Goal: Task Accomplishment & Management: Use online tool/utility

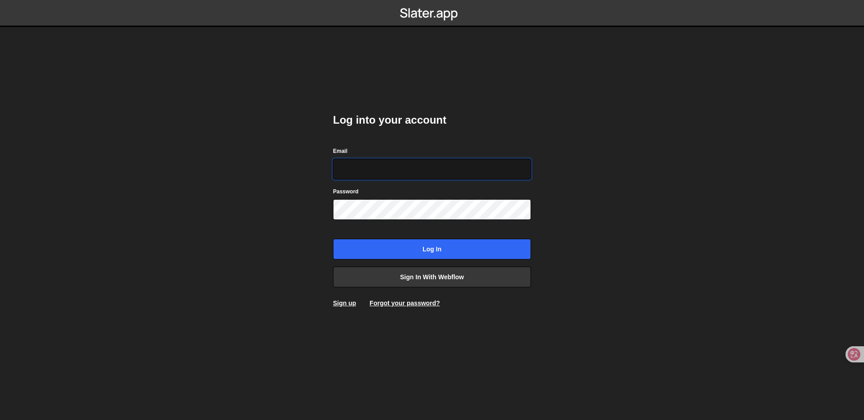
click at [389, 170] on input "Email" at bounding box center [432, 169] width 198 height 21
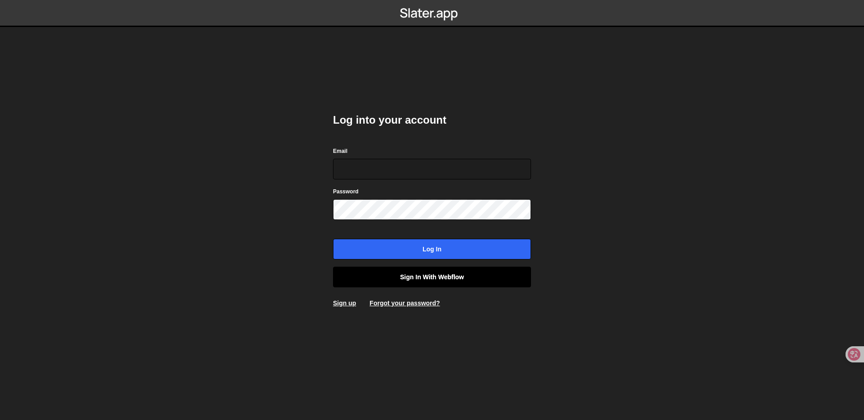
click at [432, 274] on link "Sign in with Webflow" at bounding box center [432, 277] width 198 height 21
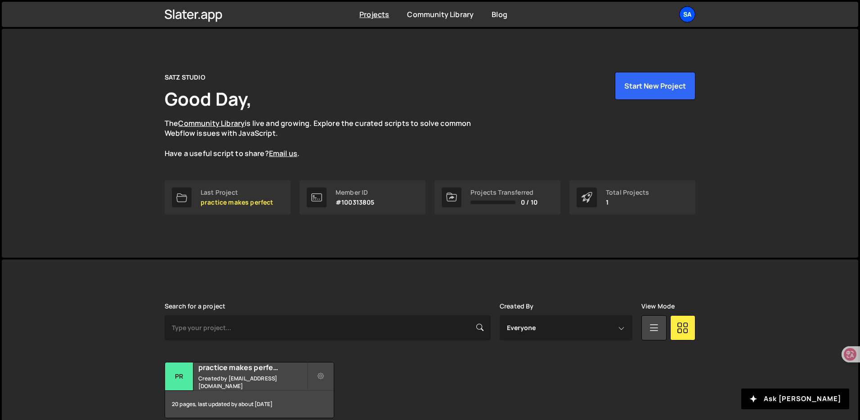
click at [692, 20] on div "SA" at bounding box center [687, 14] width 16 height 16
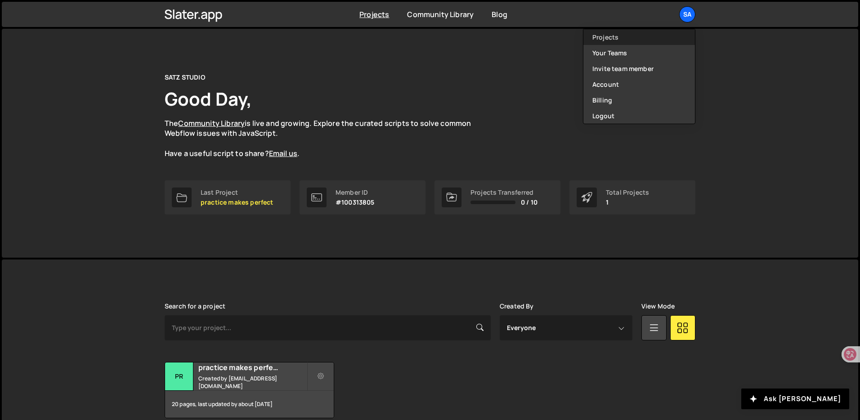
click at [652, 34] on link "Projects" at bounding box center [639, 37] width 112 height 16
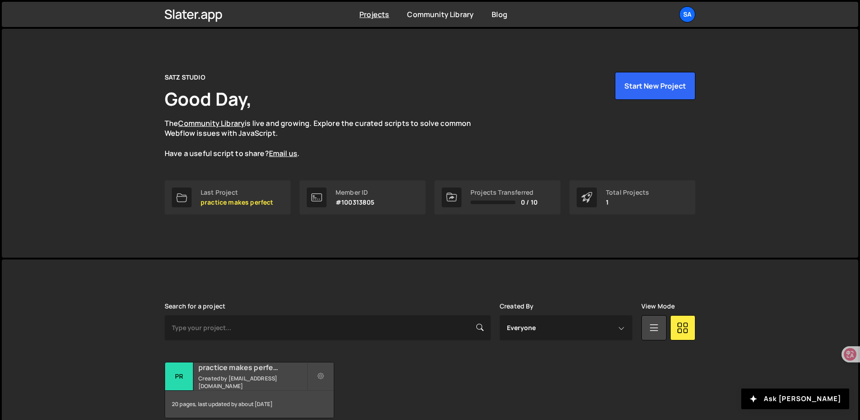
click at [249, 397] on div "20 pages, last updated by about [DATE]" at bounding box center [249, 404] width 169 height 27
click at [242, 401] on div "20 pages, last updated by about [DATE]" at bounding box center [249, 404] width 169 height 27
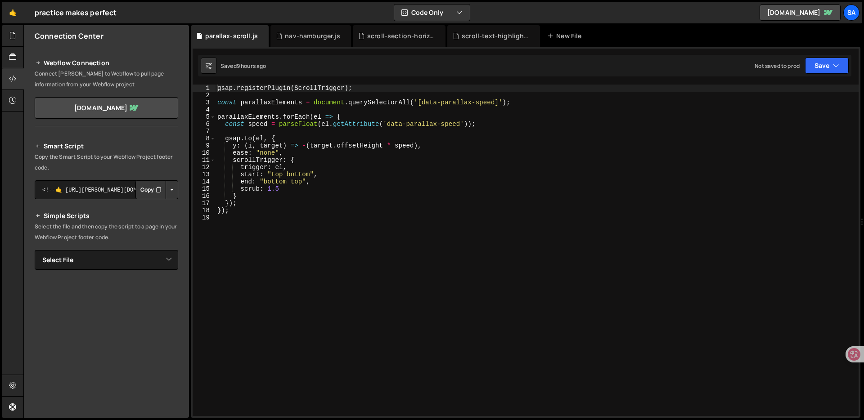
click at [292, 238] on div "gsap . registerPlugin ( ScrollTrigger ) ; const parallaxElements = document . q…" at bounding box center [536, 258] width 643 height 346
